Goal: Task Accomplishment & Management: Use online tool/utility

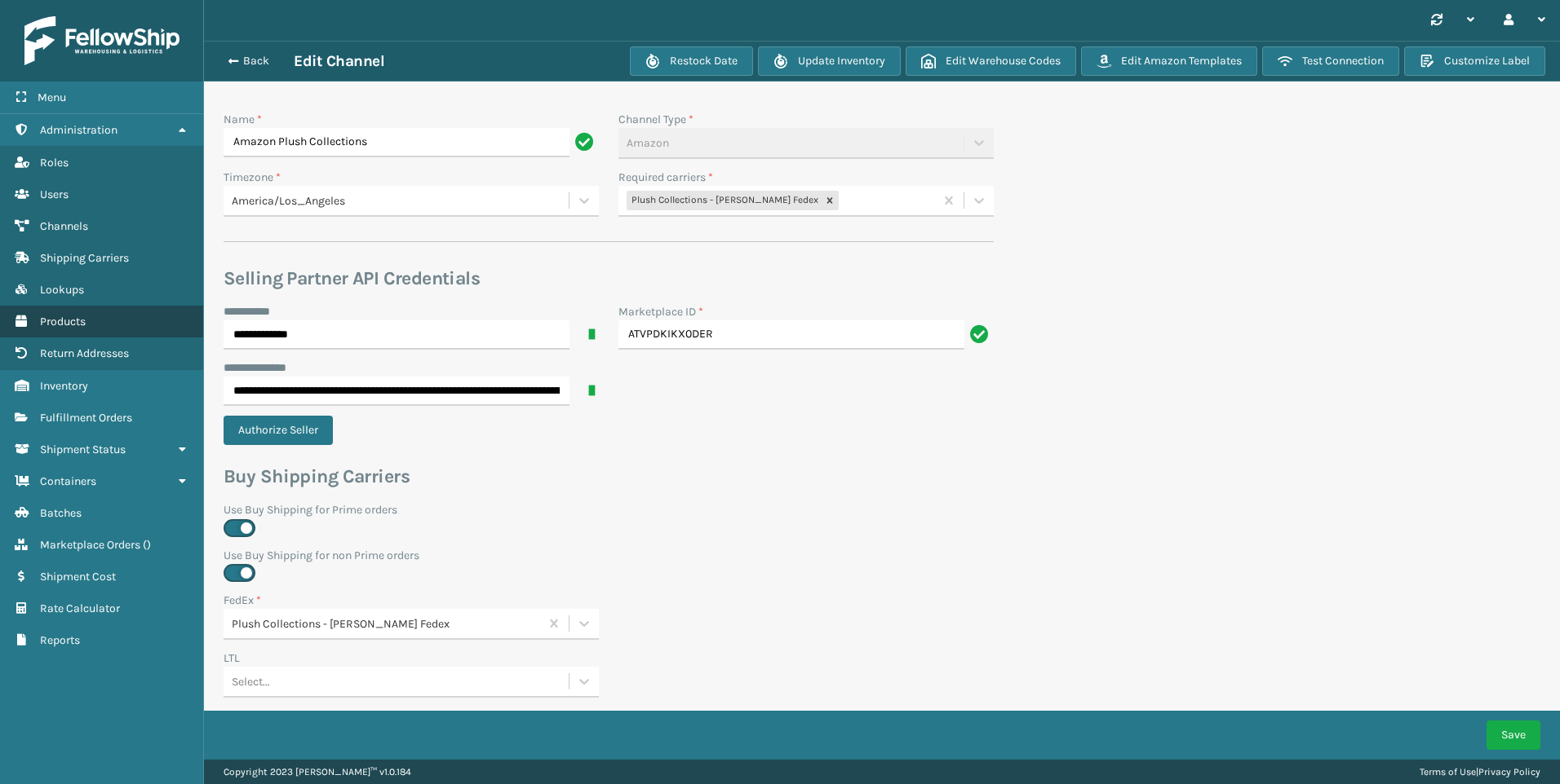
click at [85, 315] on span "Products" at bounding box center [63, 322] width 46 height 13
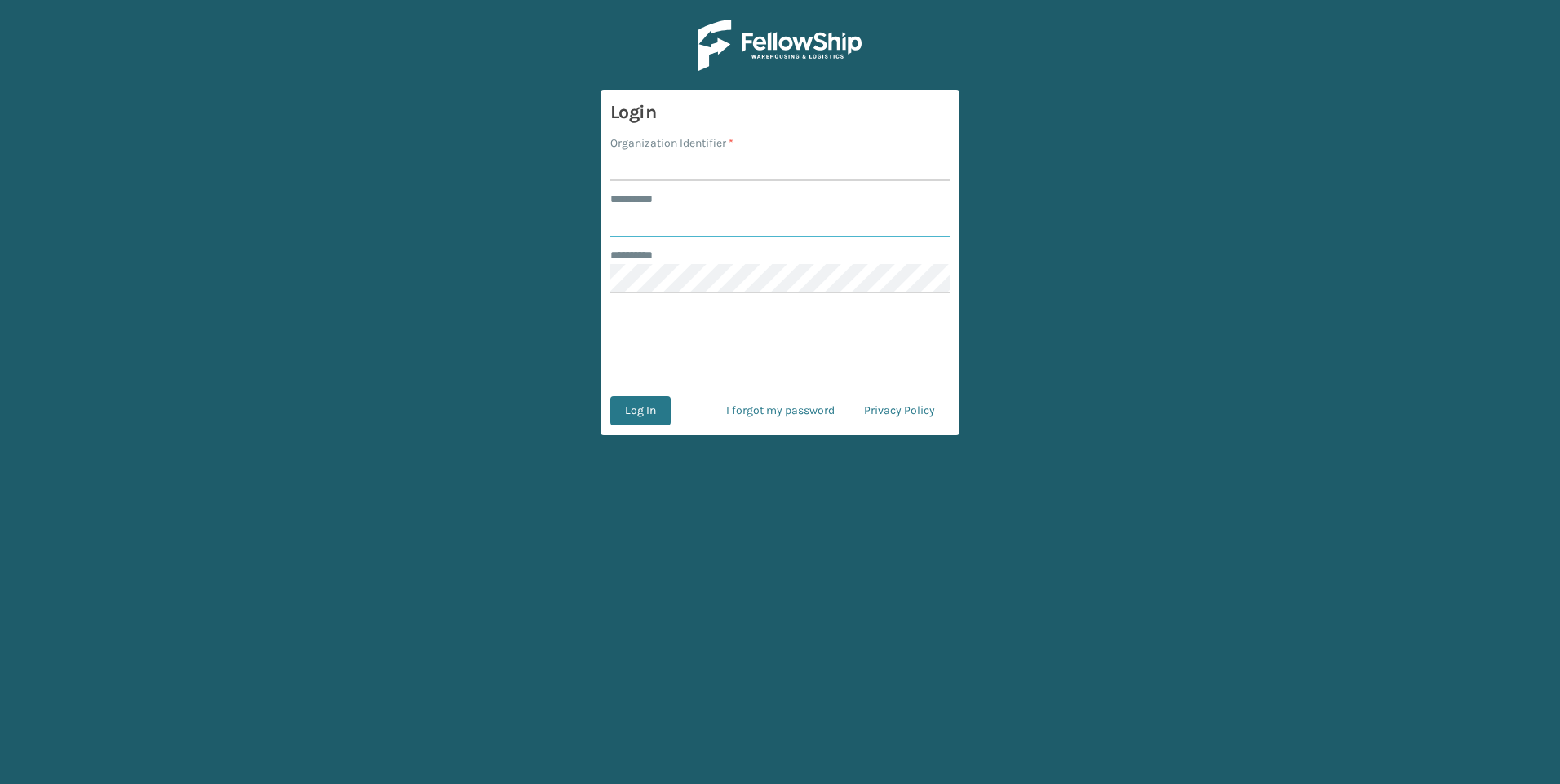
type input "********"
click at [648, 170] on input "Organization Identifier *" at bounding box center [780, 166] width 339 height 30
type input "Plush"
click at [642, 406] on button "Log In" at bounding box center [640, 410] width 61 height 30
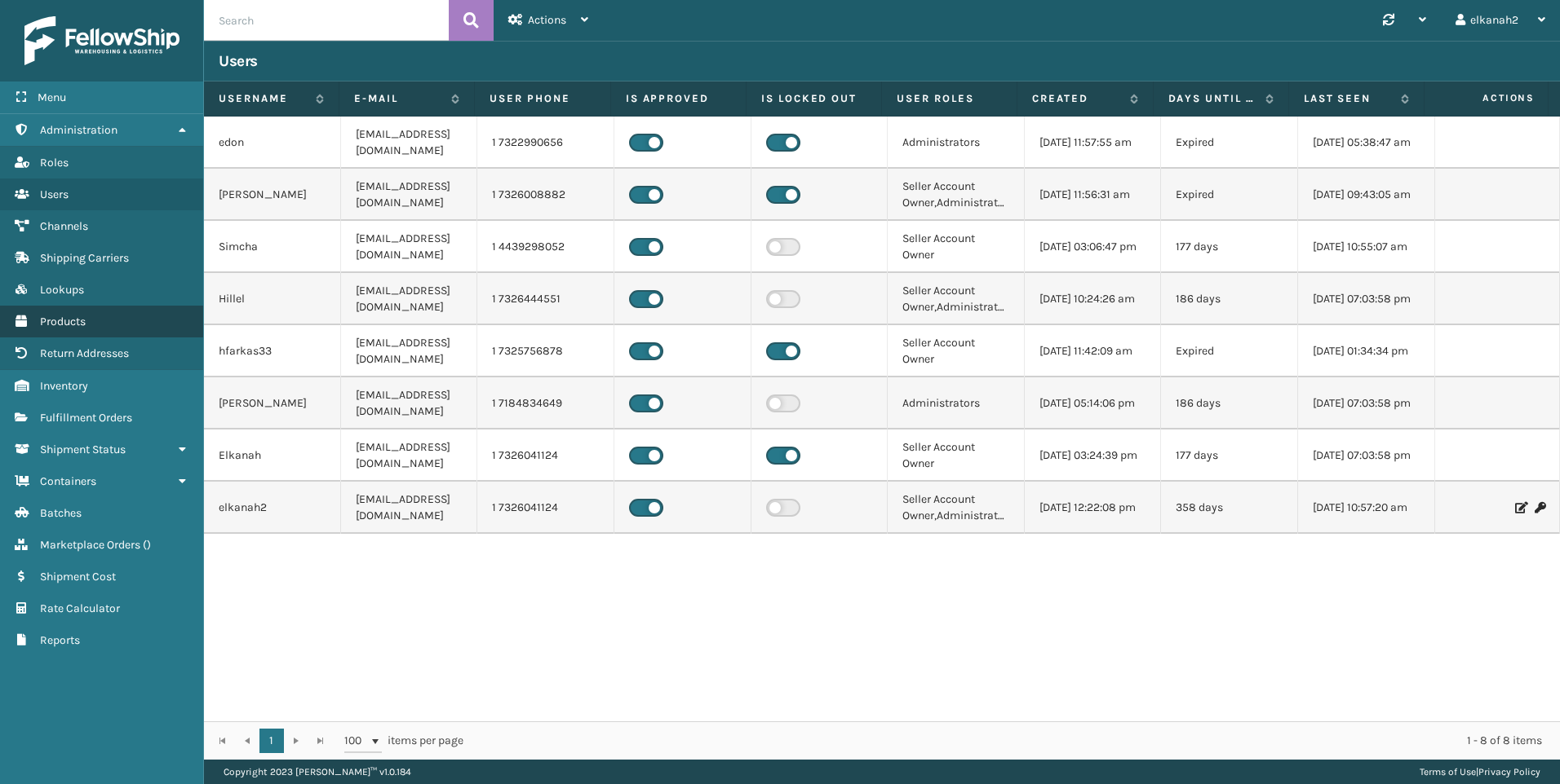
click at [61, 328] on span "Products" at bounding box center [63, 322] width 46 height 13
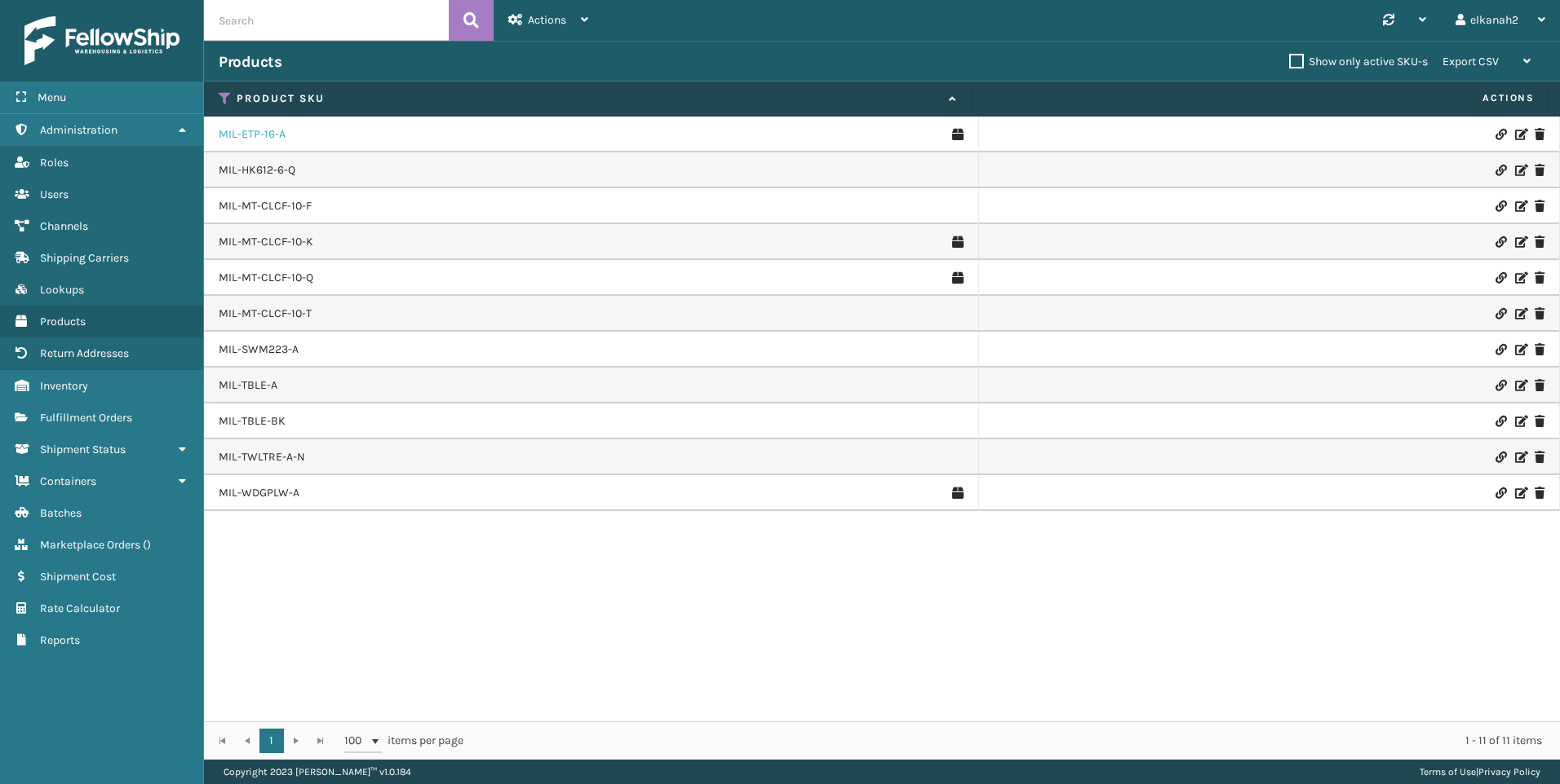
click at [272, 132] on link "MIL-ETP-16-A" at bounding box center [252, 135] width 67 height 16
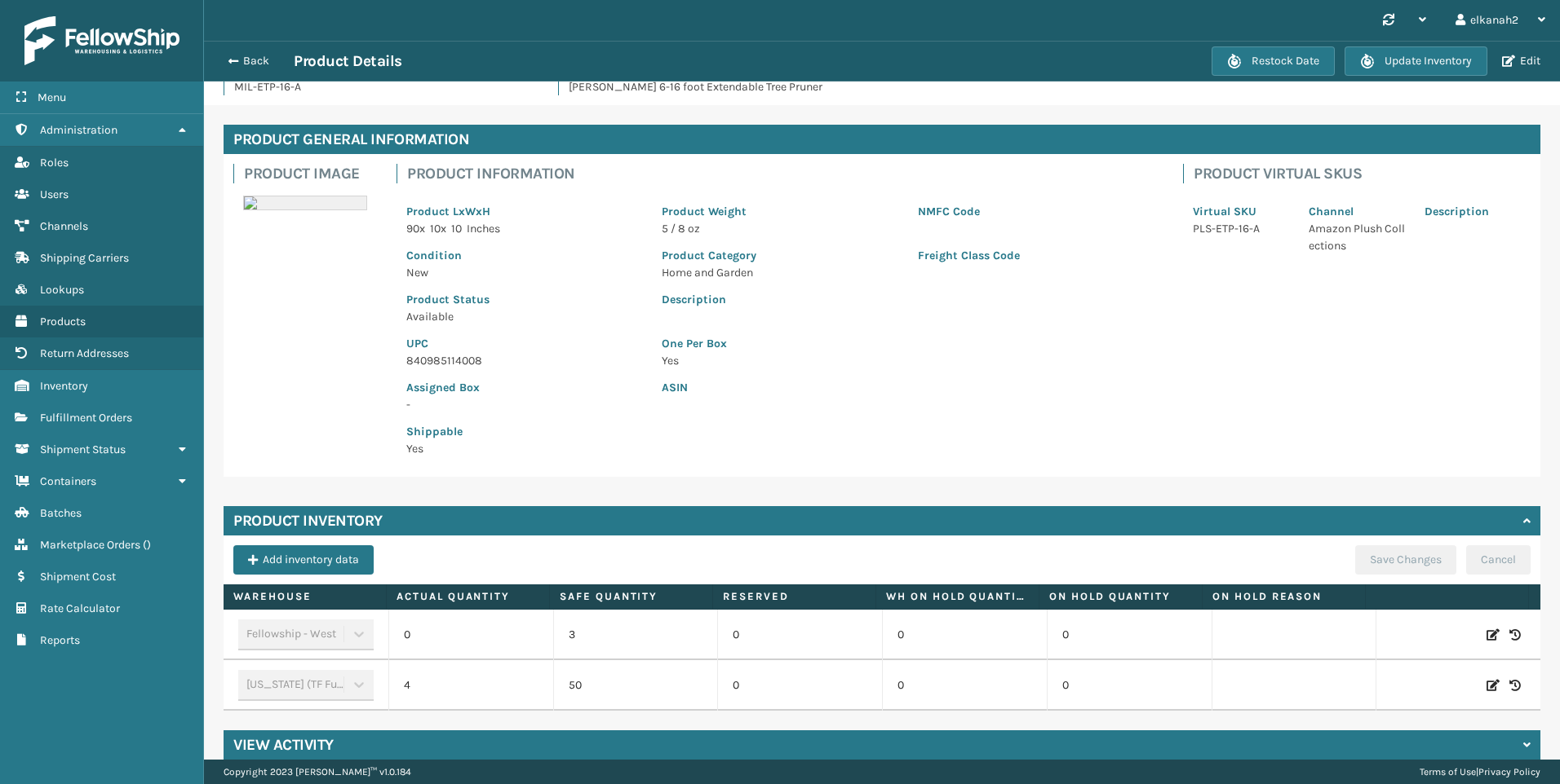
scroll to position [64, 0]
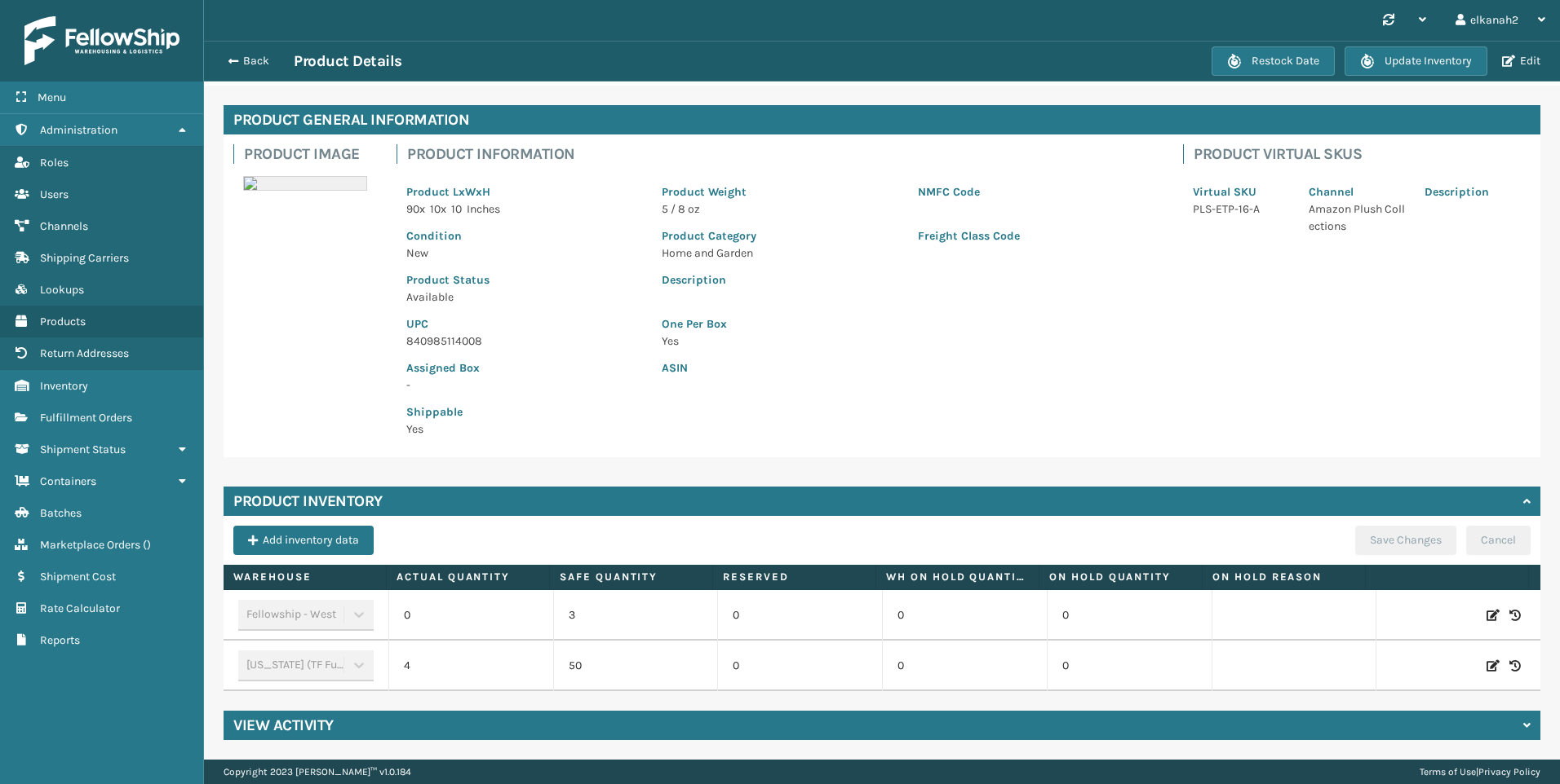
click at [1509, 607] on icon at bounding box center [1515, 615] width 12 height 16
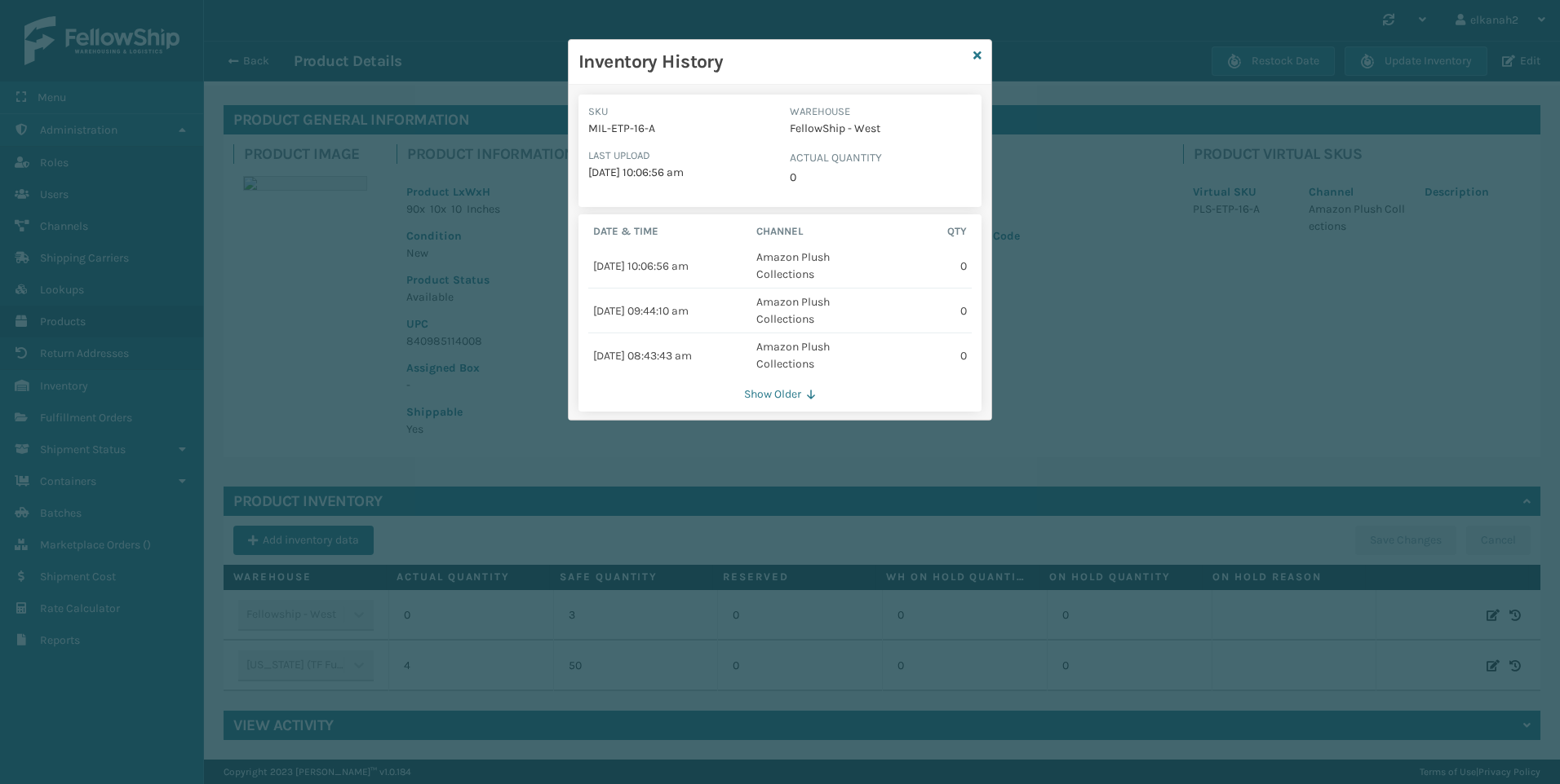
drag, startPoint x: 789, startPoint y: 382, endPoint x: 783, endPoint y: 429, distance: 47.4
click at [787, 412] on div "Date & Time Channel QTY [DATE] 10:06:56 am Amazon Plush Collections 0 [DATE] 09…" at bounding box center [780, 312] width 403 height 197
click at [774, 401] on button "Show Older" at bounding box center [780, 394] width 384 height 14
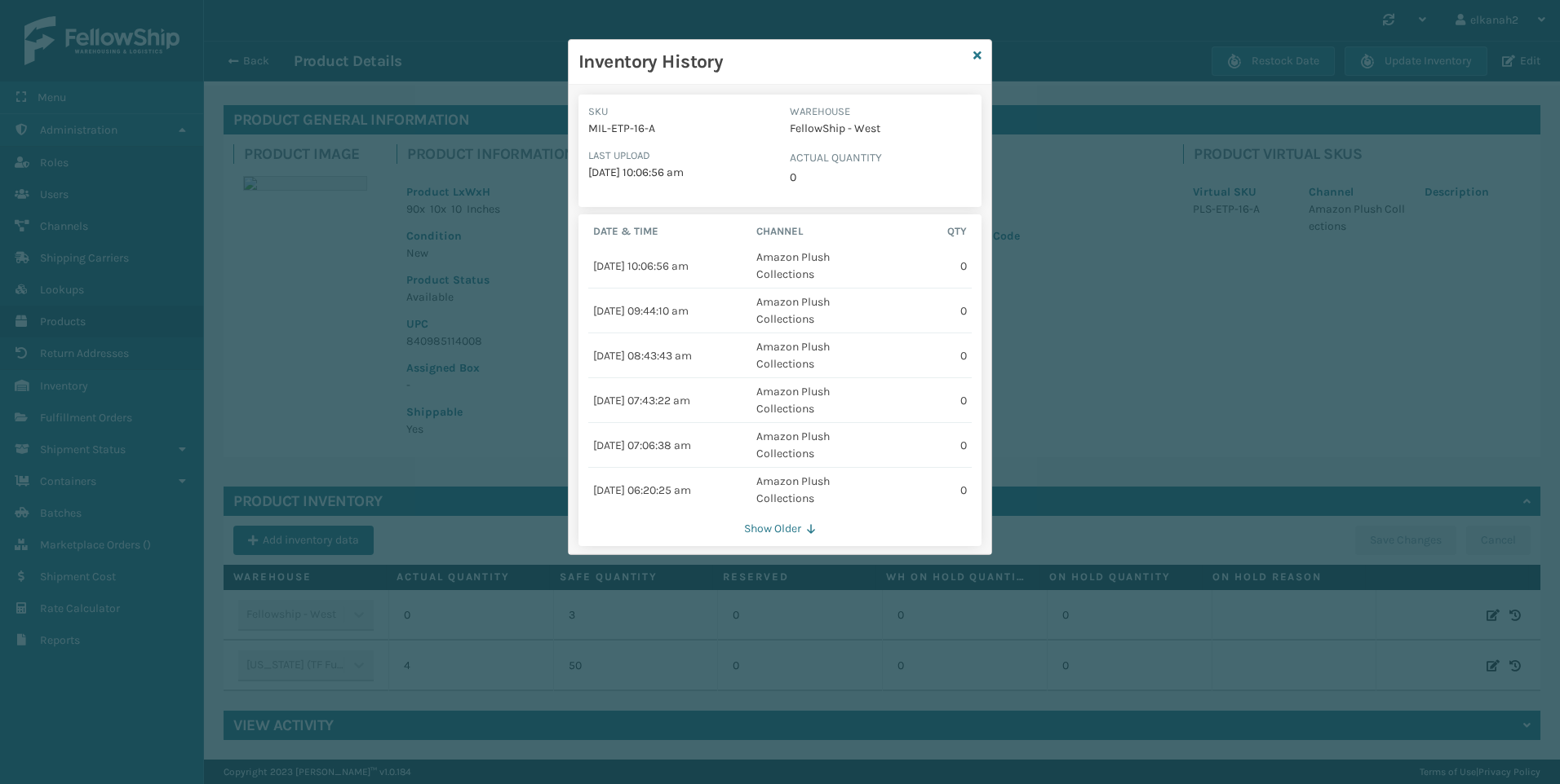
click at [796, 525] on button "Show Older" at bounding box center [780, 528] width 384 height 14
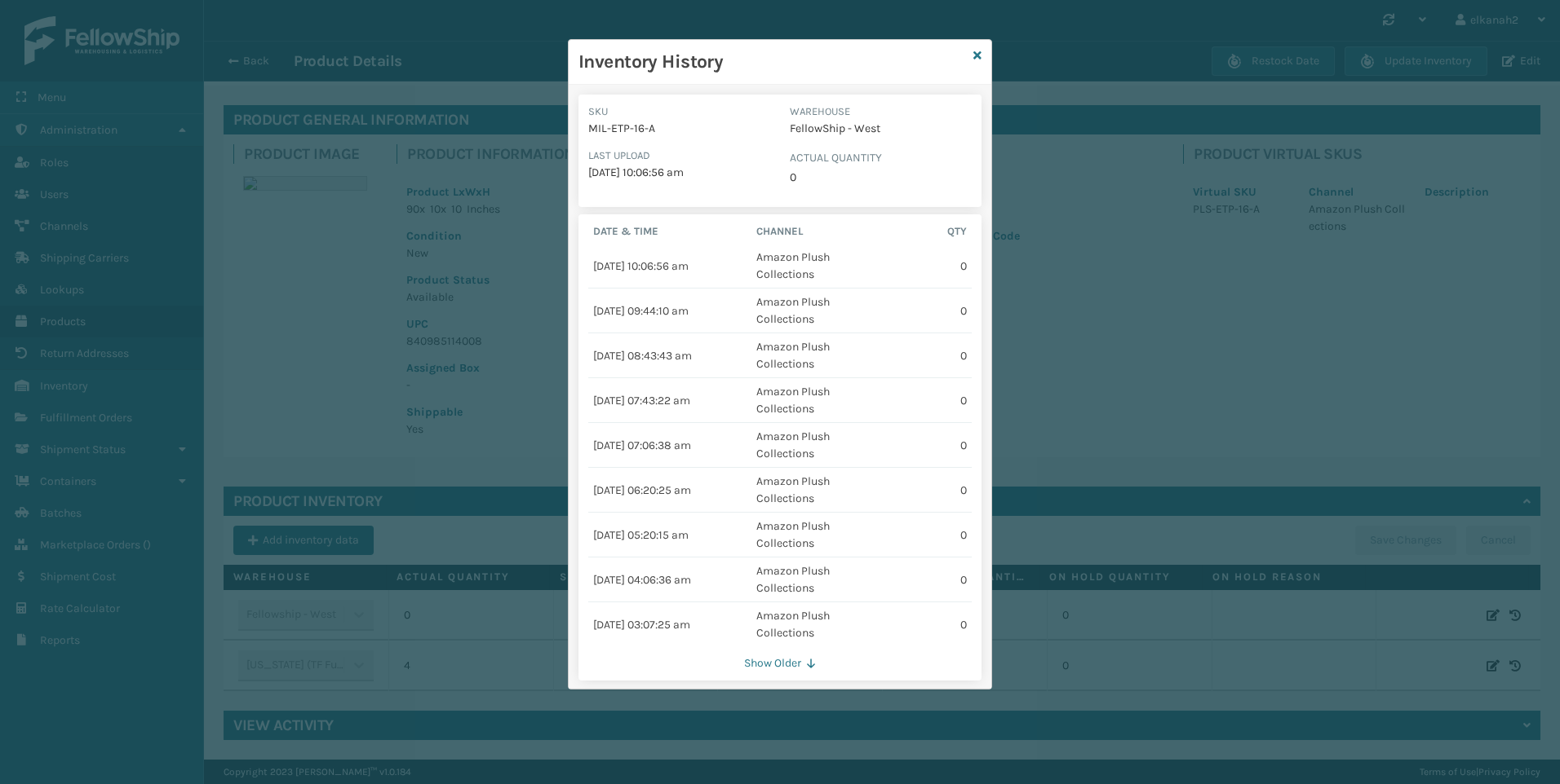
click at [780, 669] on button "Show Older" at bounding box center [780, 663] width 384 height 14
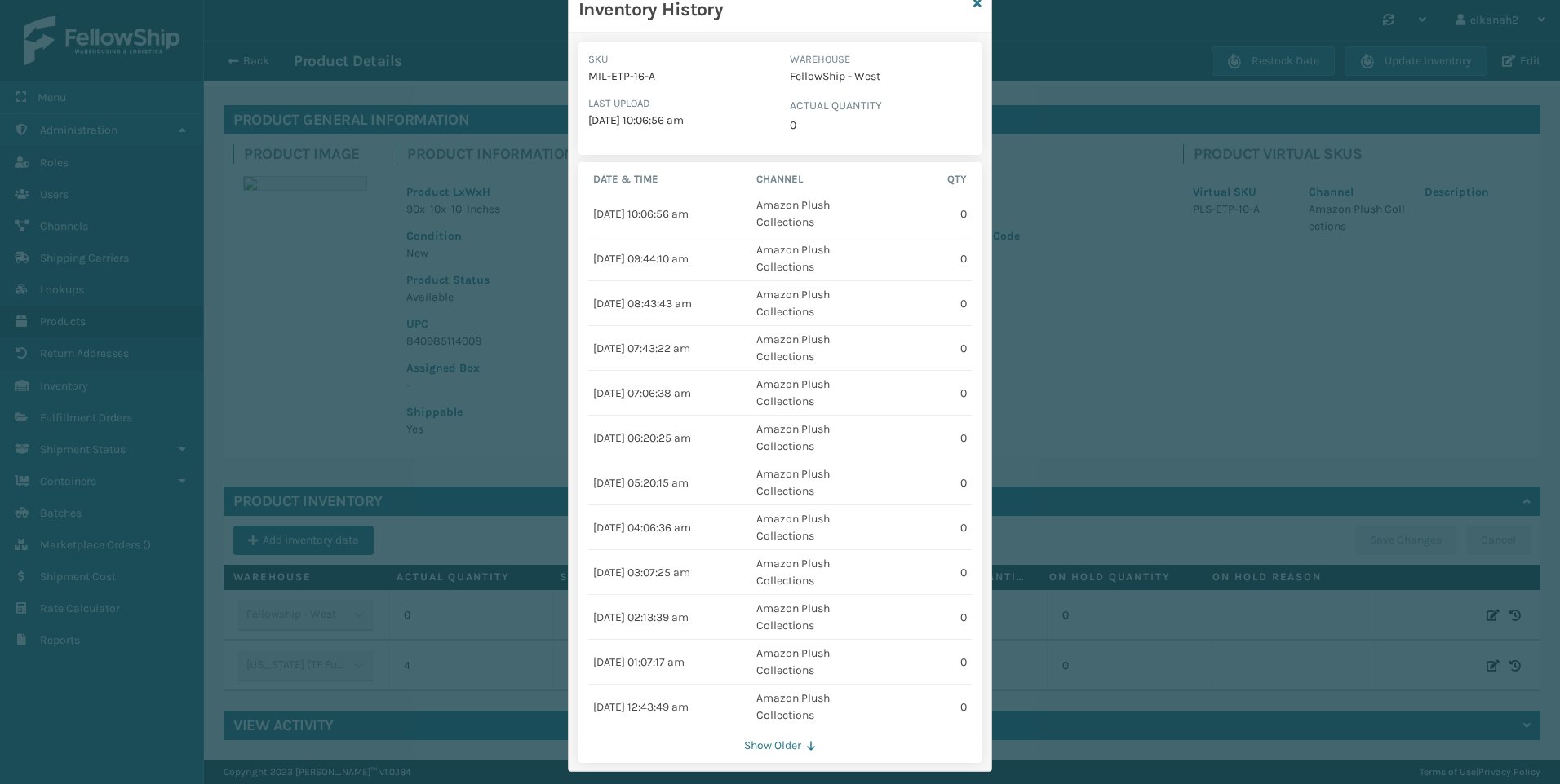
scroll to position [79, 0]
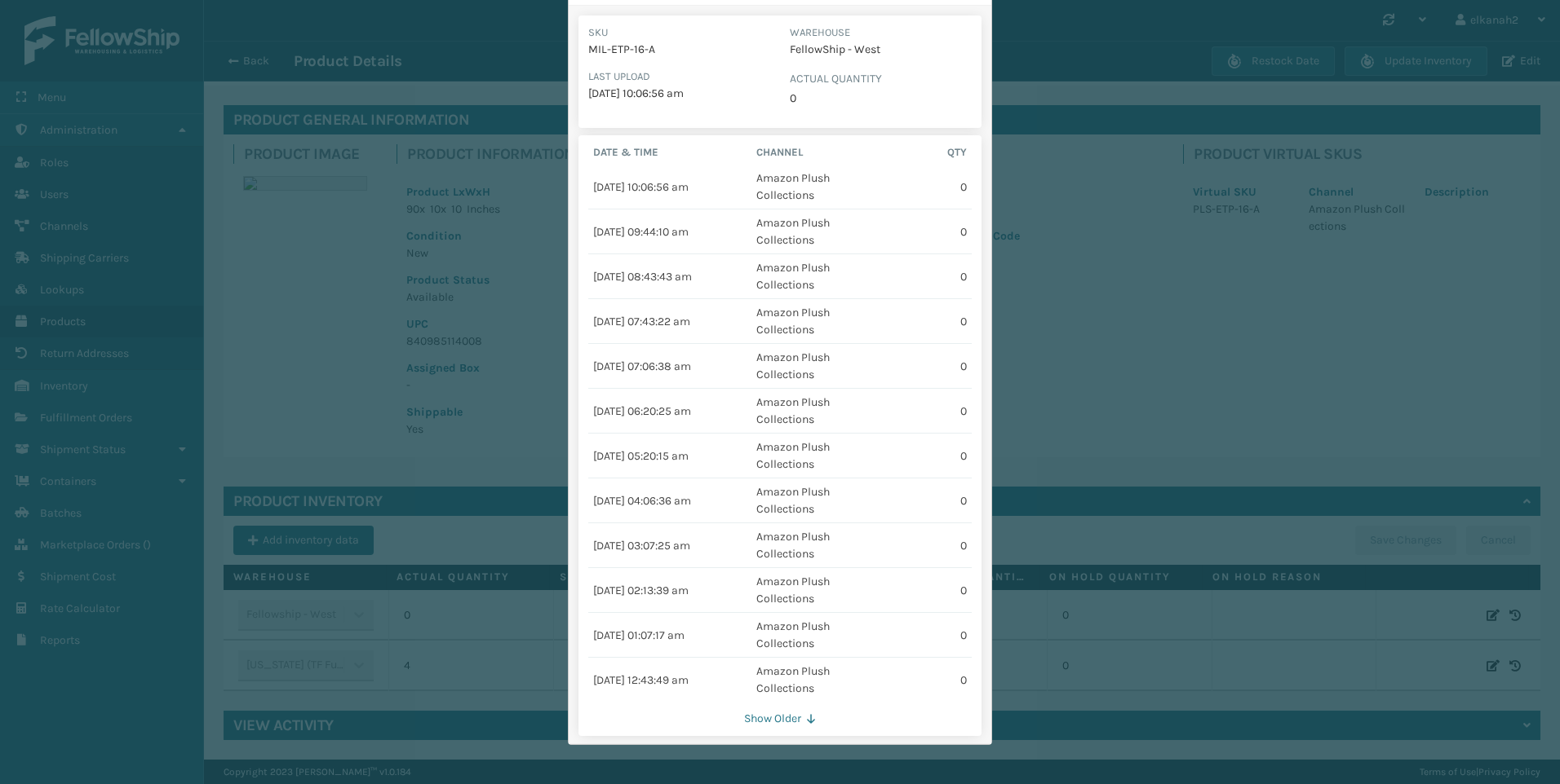
click at [795, 723] on button "Show Older" at bounding box center [780, 719] width 384 height 14
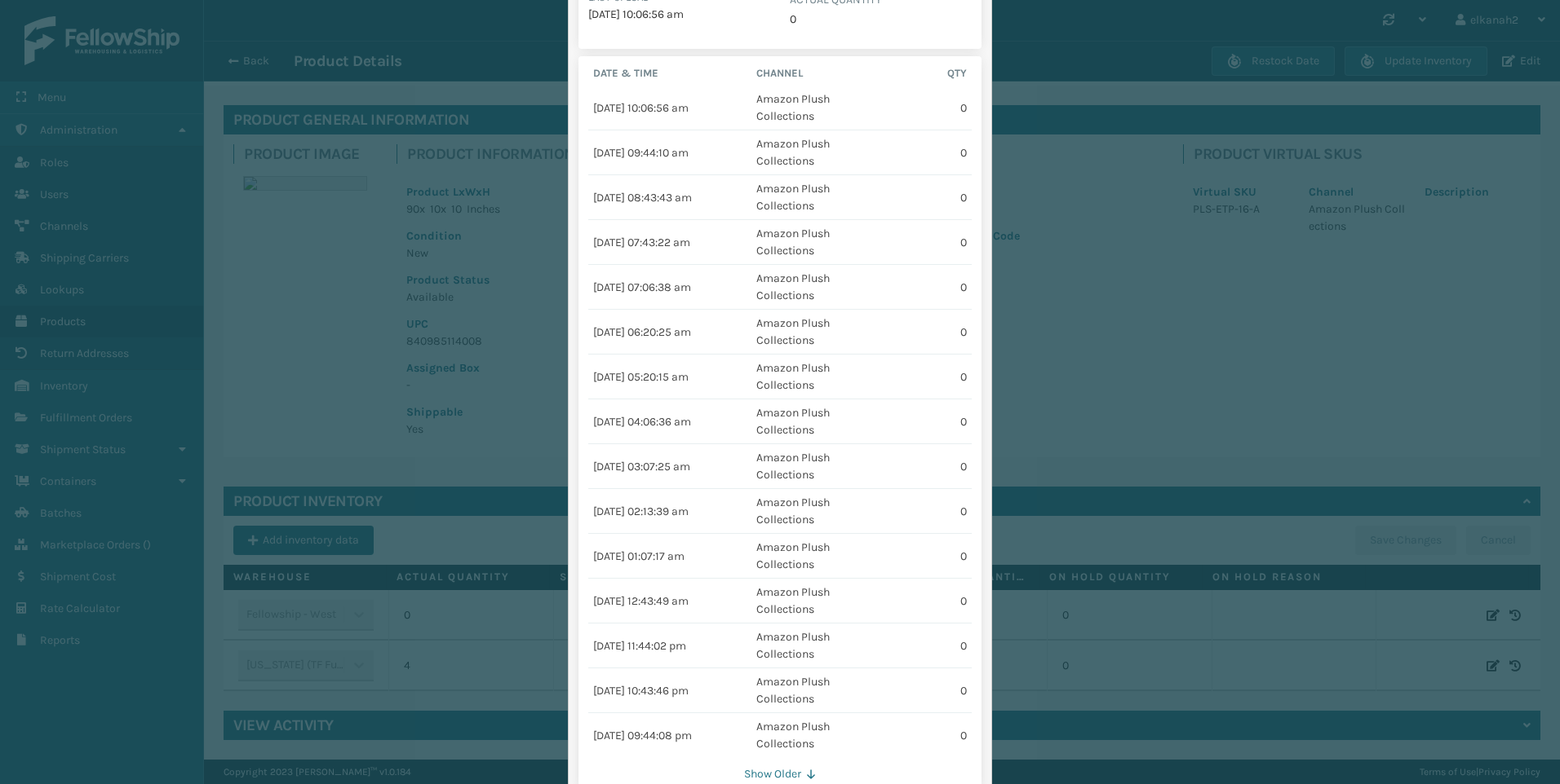
scroll to position [213, 0]
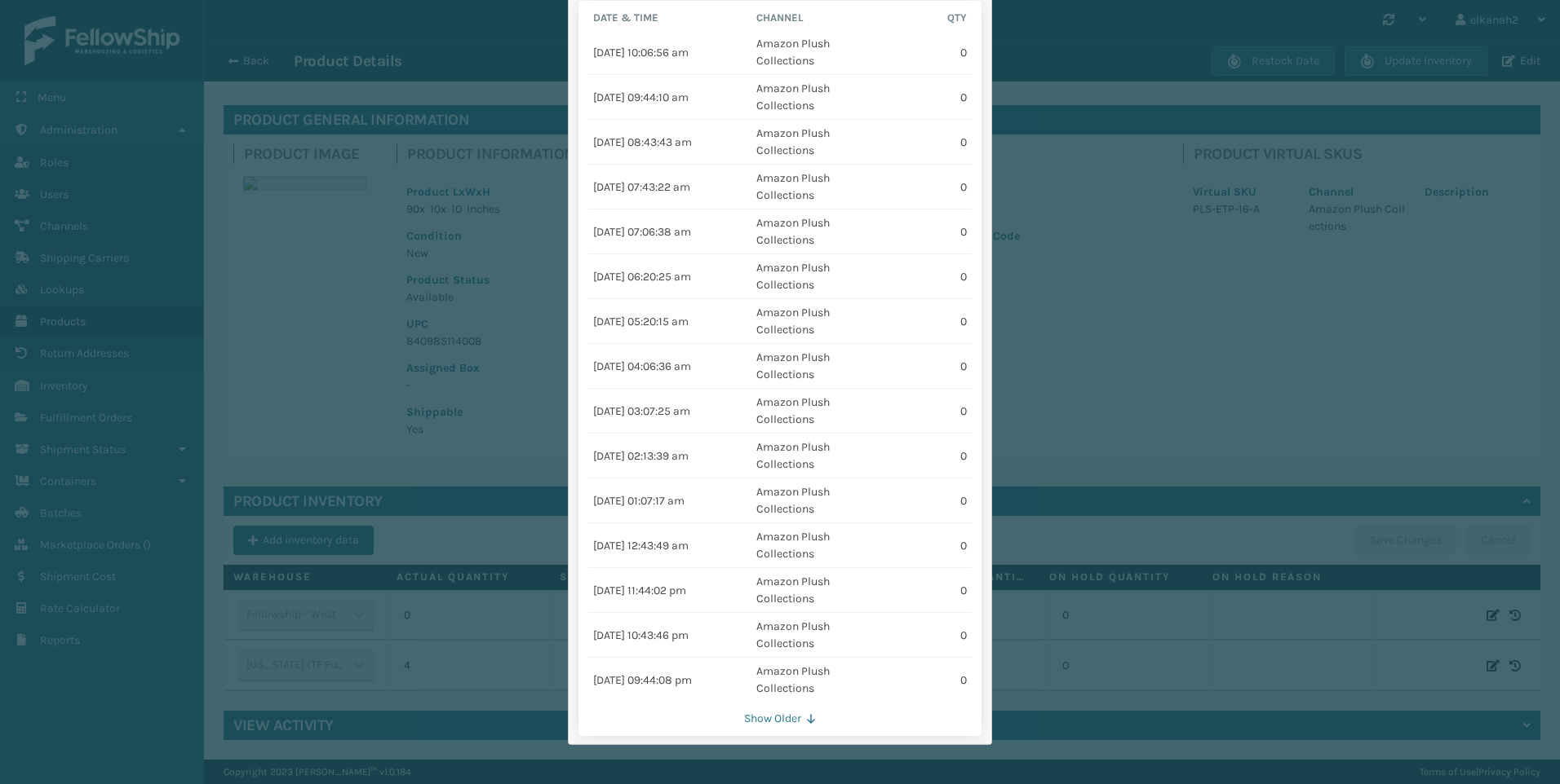
click at [783, 716] on button "Show Older" at bounding box center [780, 719] width 384 height 14
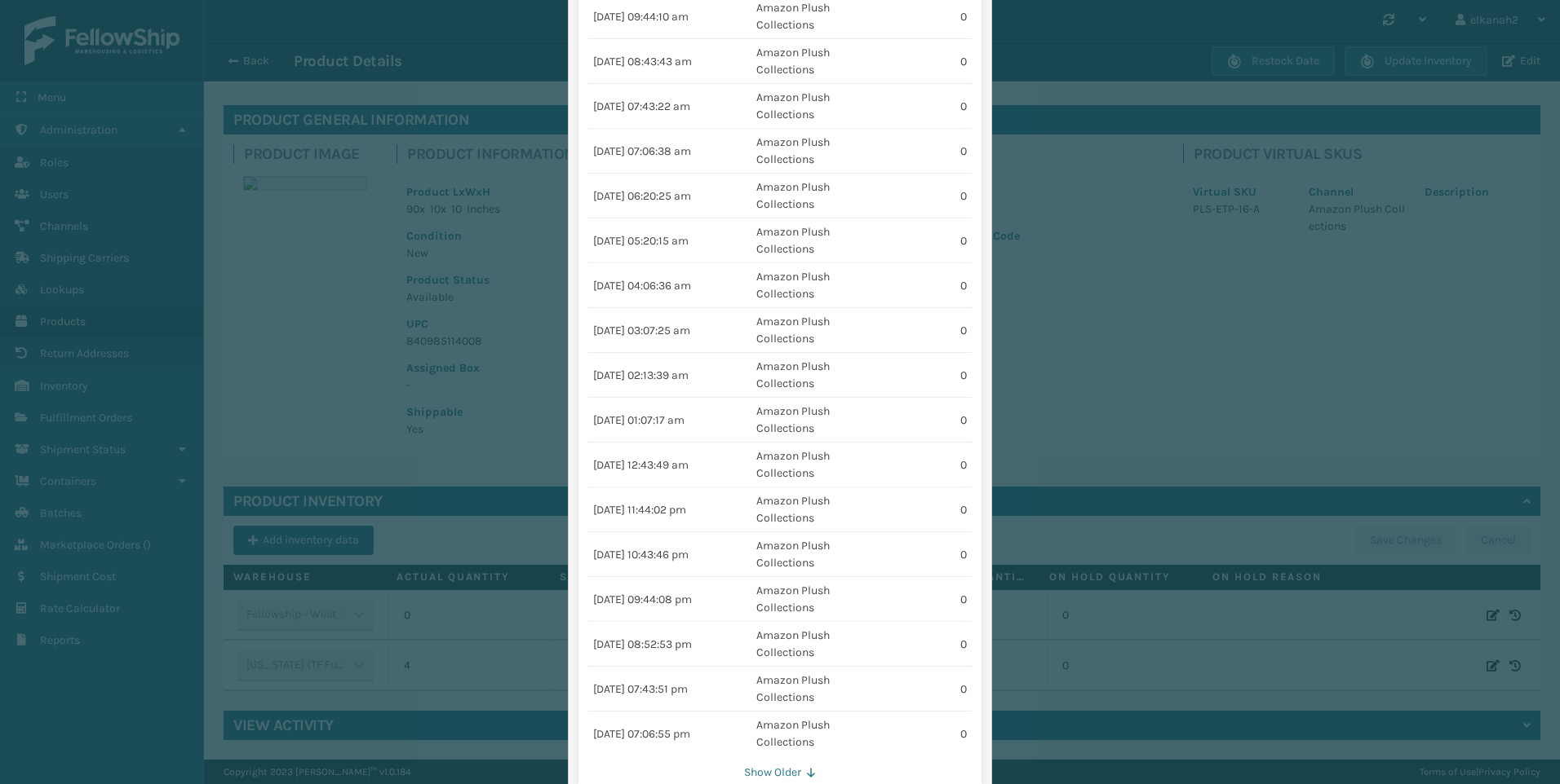
scroll to position [348, 0]
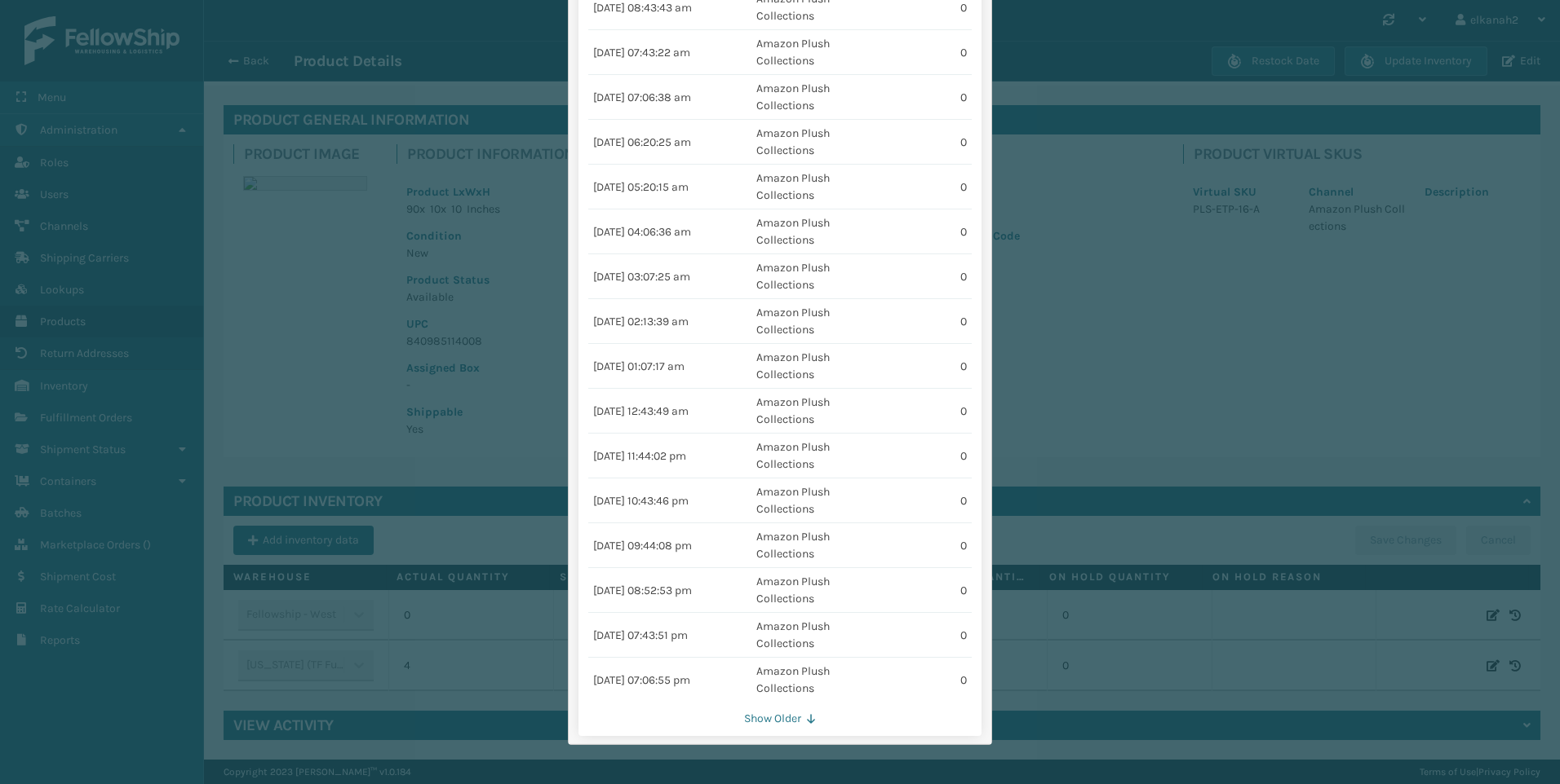
click at [777, 725] on button "Show Older" at bounding box center [780, 719] width 384 height 14
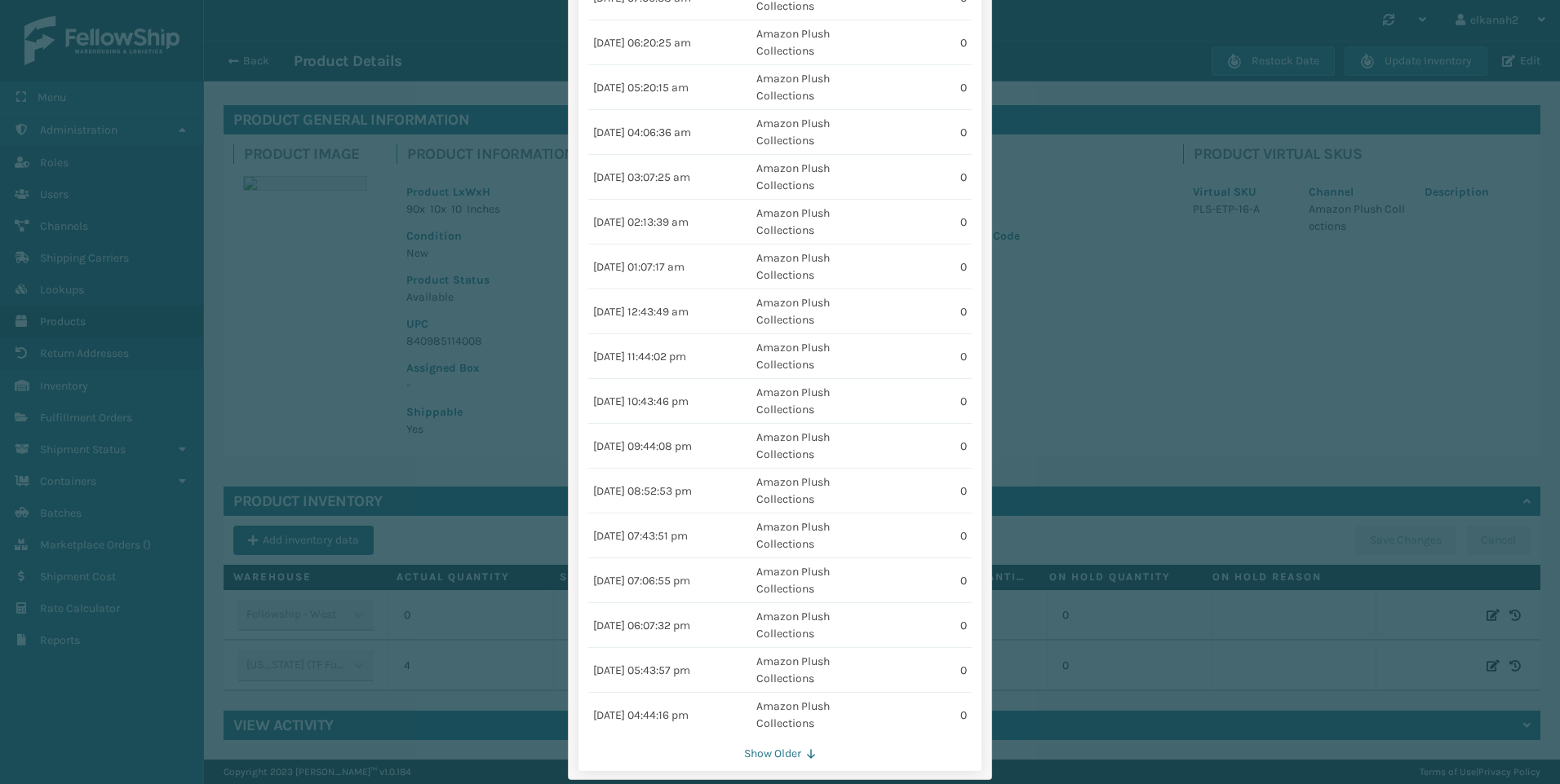
scroll to position [482, 0]
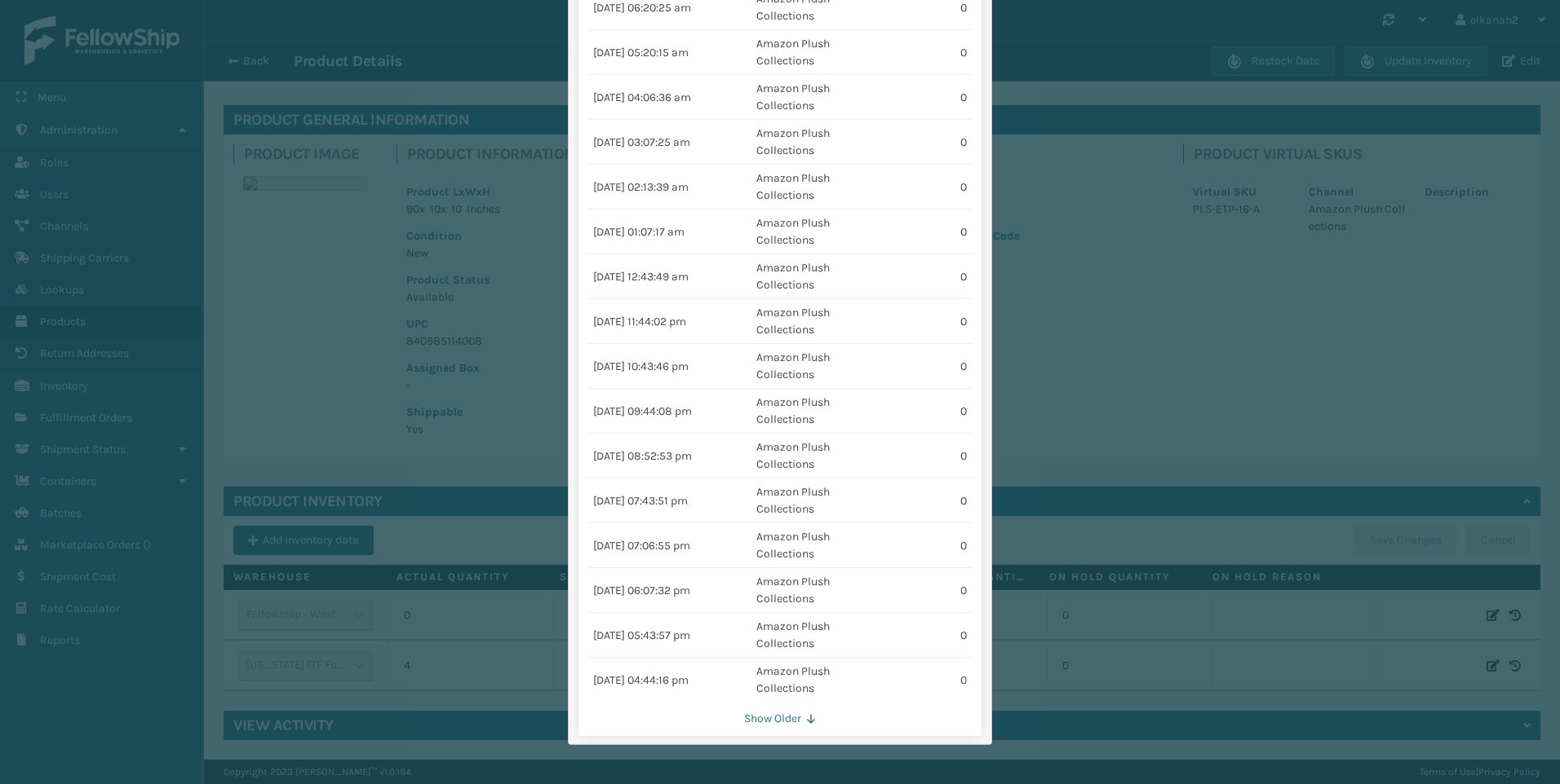
click at [772, 712] on button "Show Older" at bounding box center [780, 719] width 384 height 14
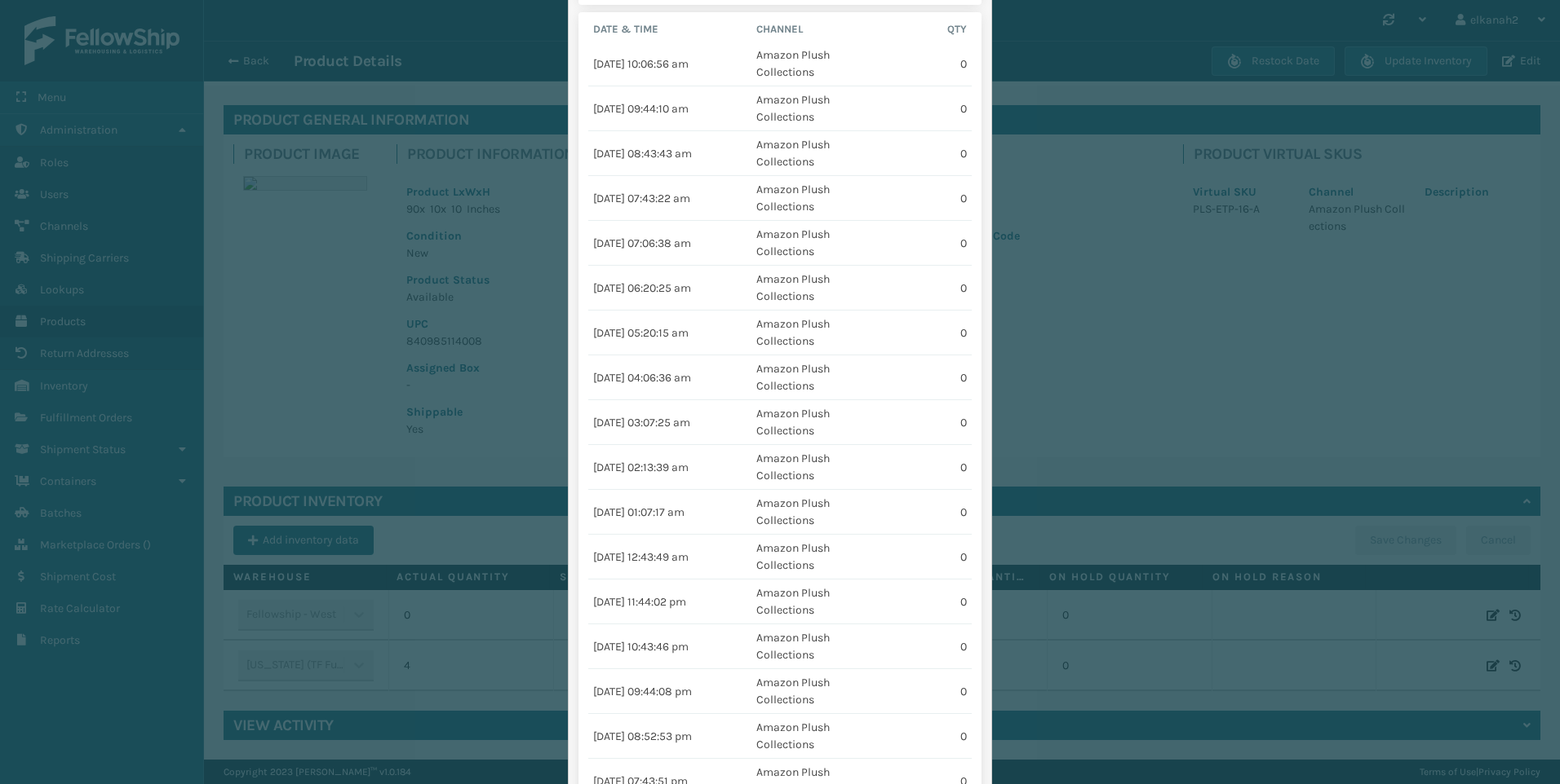
scroll to position [0, 0]
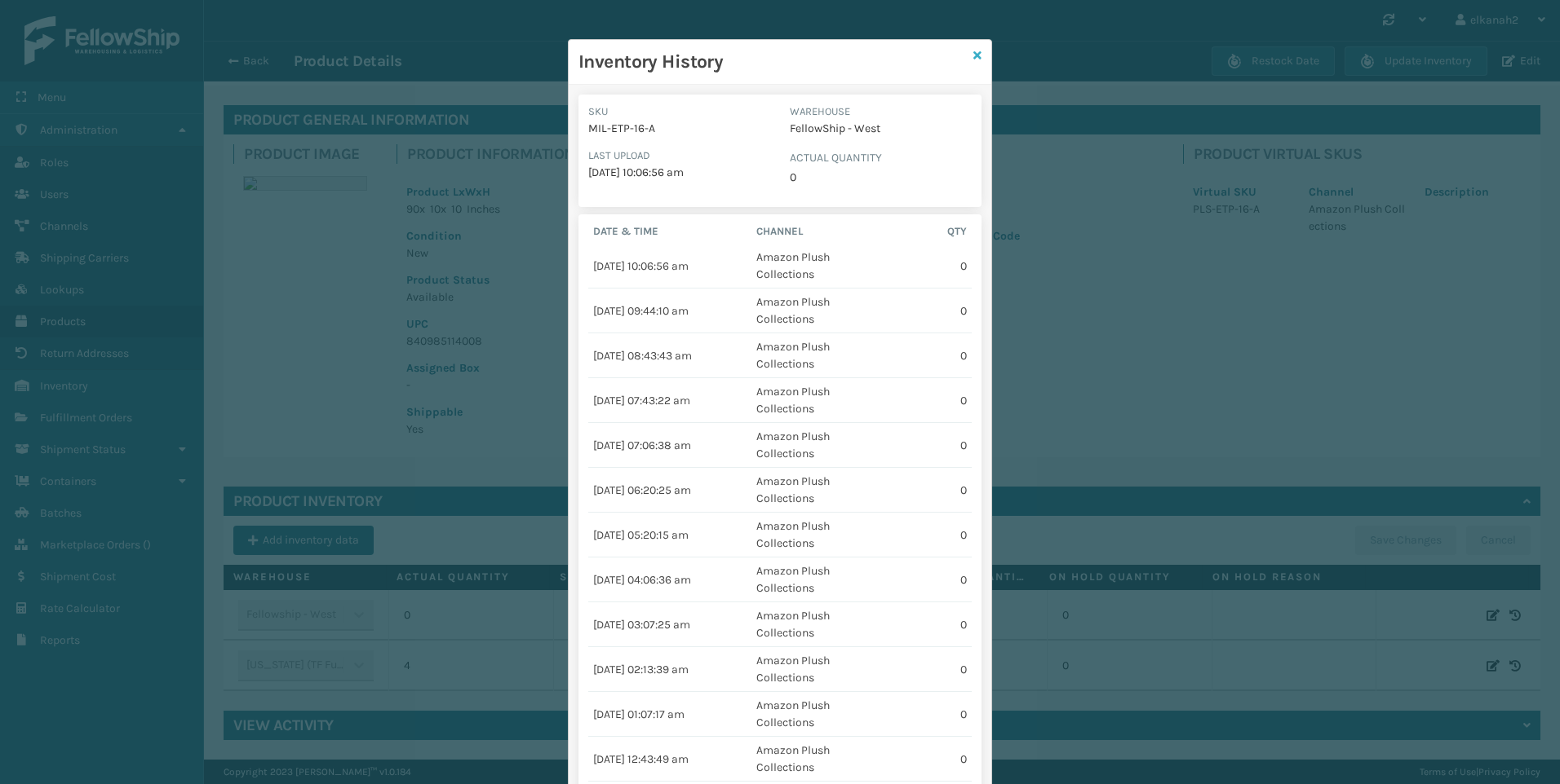
click at [974, 57] on icon at bounding box center [977, 56] width 8 height 12
